Goal: Transaction & Acquisition: Purchase product/service

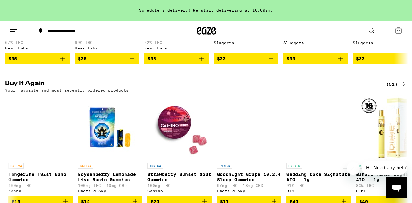
scroll to position [0, 900]
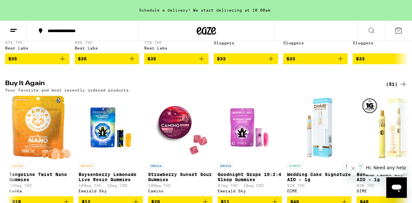
click at [106, 151] on img "Open page for Boysenberry Lemonade Live Resin Gummies from Emerald Sky" at bounding box center [111, 128] width 64 height 64
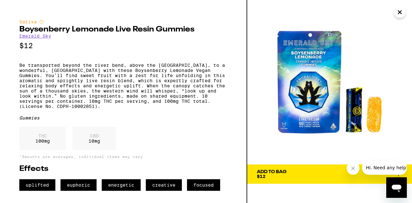
click at [399, 13] on icon "Close" at bounding box center [399, 12] width 3 height 3
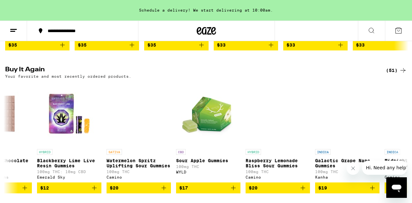
scroll to position [0, 315]
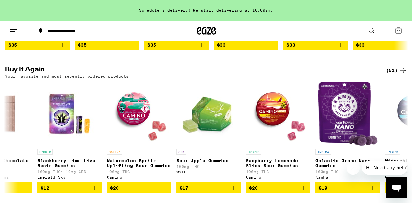
click at [64, 140] on img "Open page for Blackberry Lime Live Resin Gummies from Emerald Sky" at bounding box center [69, 114] width 64 height 64
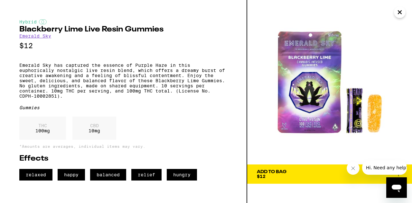
click at [400, 17] on icon "Close" at bounding box center [400, 12] width 8 height 10
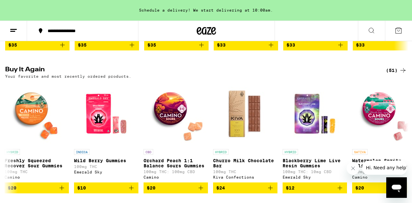
scroll to position [0, 68]
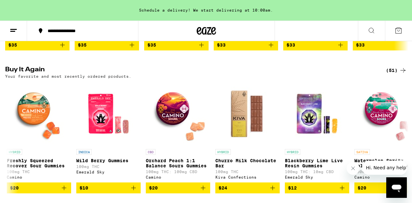
click at [99, 135] on img "Open page for Wild Berry Gummies from Emerald Sky" at bounding box center [108, 114] width 64 height 64
